Goal: Obtain resource: Obtain resource

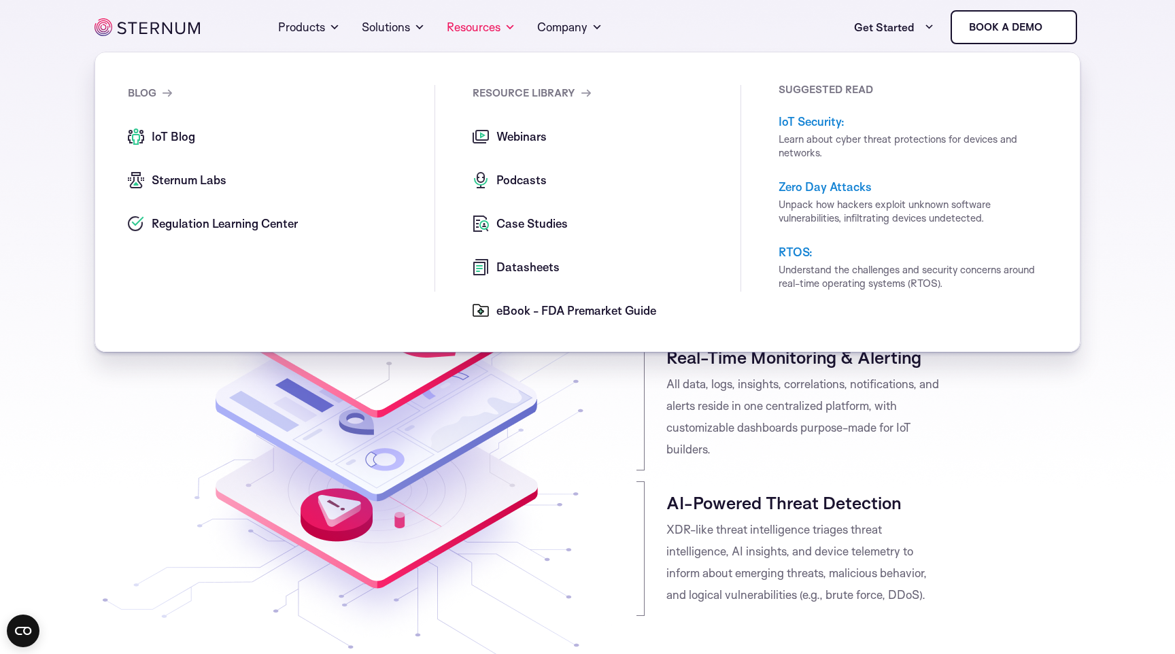
click at [517, 132] on span "Webinars" at bounding box center [520, 137] width 54 height 16
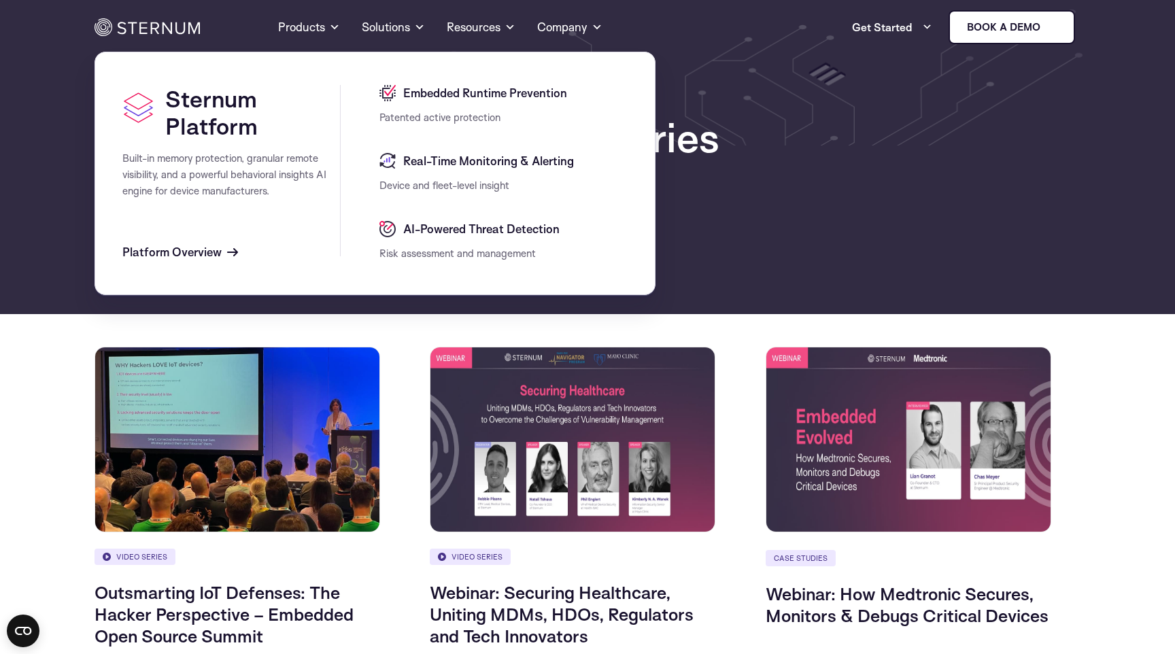
click at [224, 258] on span "Platform Overview" at bounding box center [180, 252] width 116 height 16
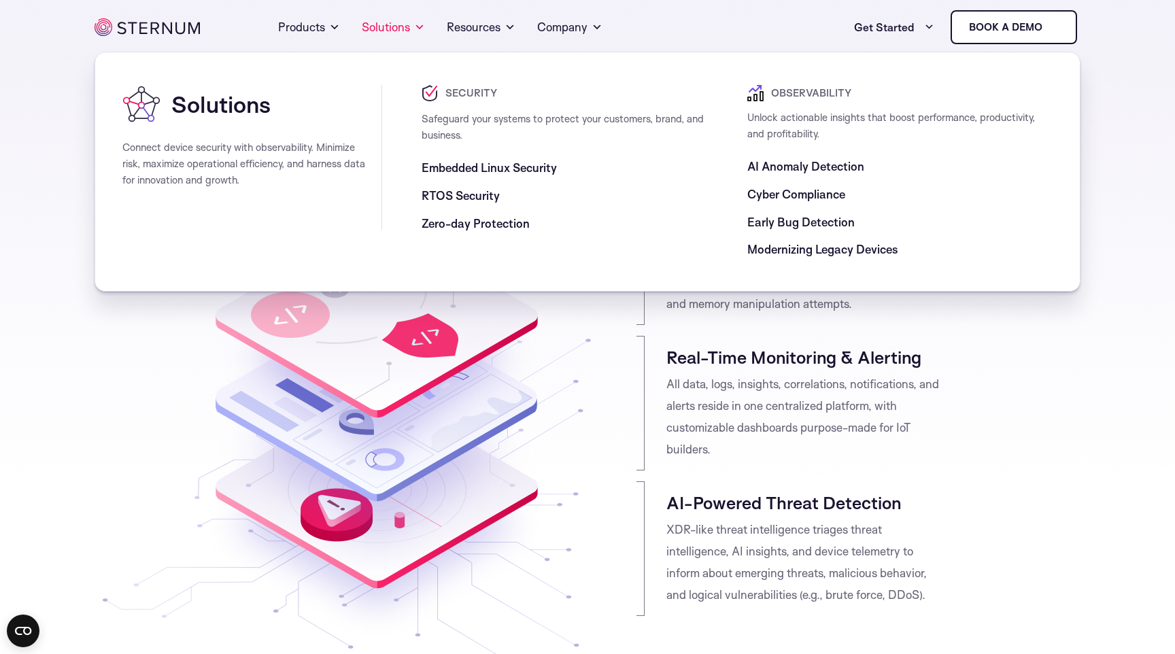
click at [510, 171] on span "Embedded Linux Security" at bounding box center [489, 168] width 135 height 16
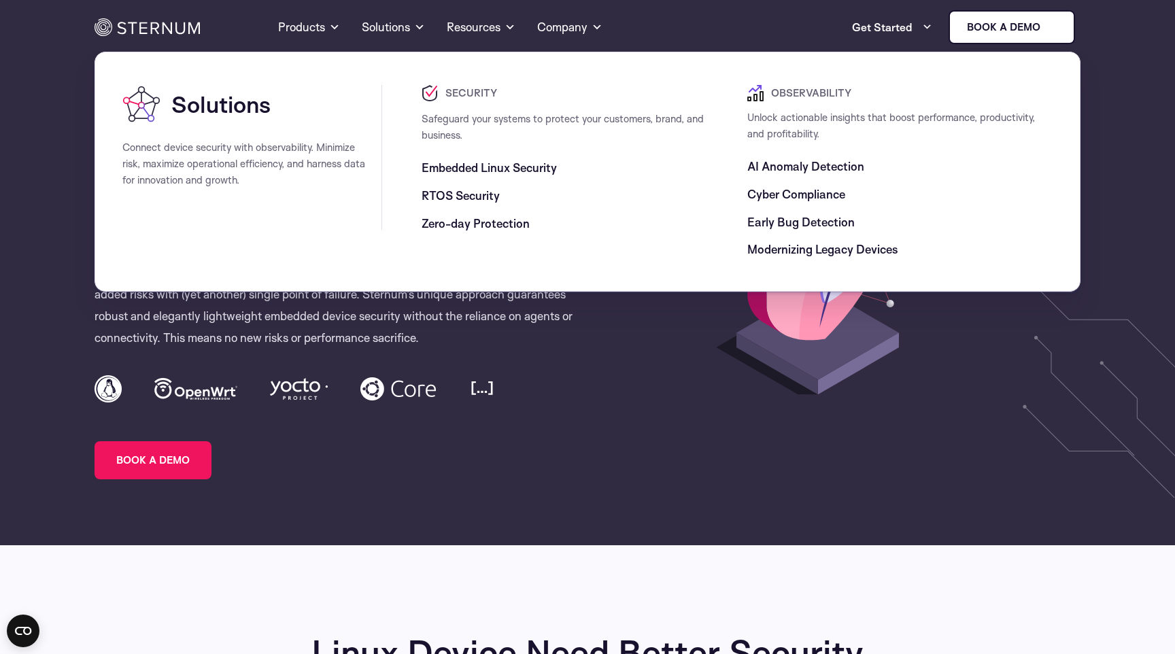
click at [495, 196] on span "RTOS Security" at bounding box center [461, 196] width 78 height 16
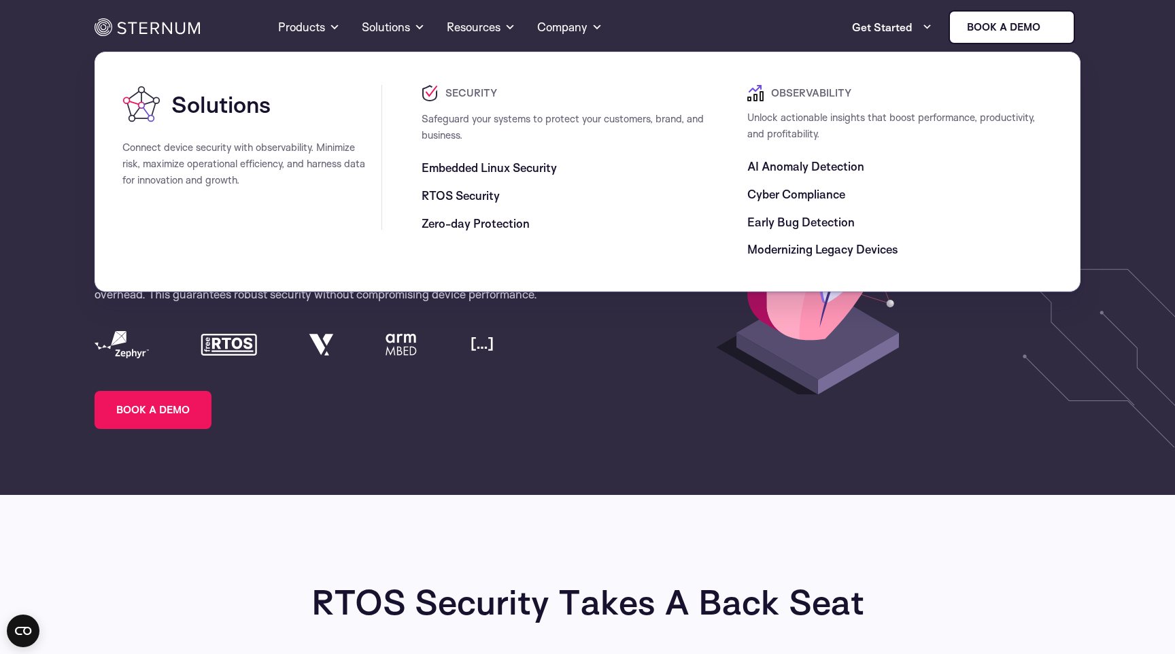
click at [457, 228] on span "Zero-day Protection" at bounding box center [476, 224] width 108 height 16
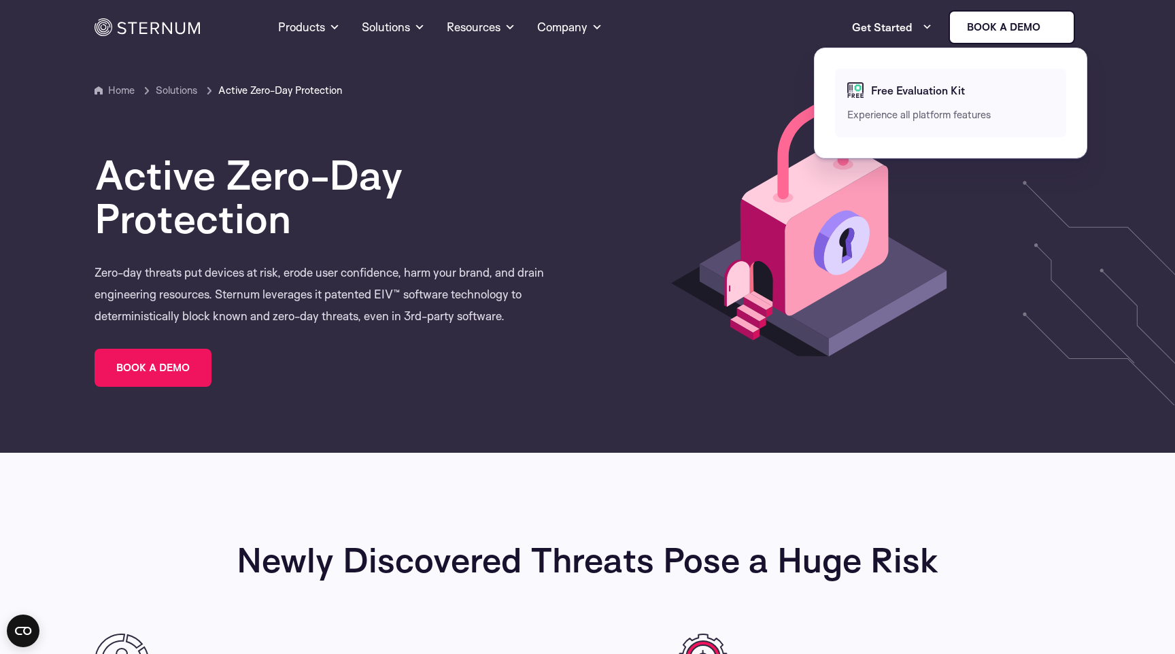
click at [925, 90] on span "Free Evaluation Kit" at bounding box center [916, 90] width 97 height 16
